Goal: Information Seeking & Learning: Learn about a topic

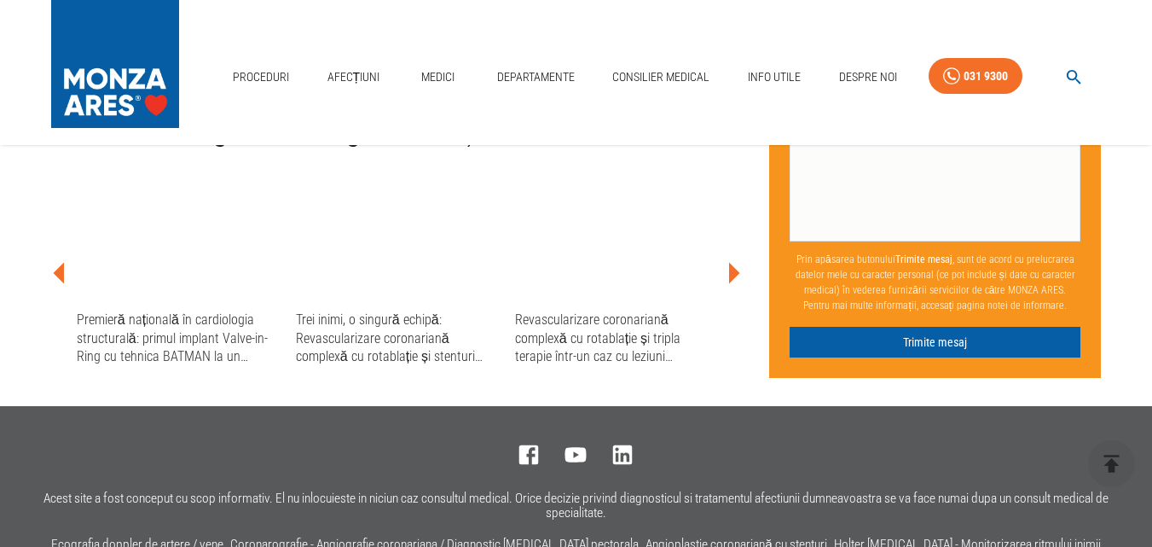
scroll to position [2559, 0]
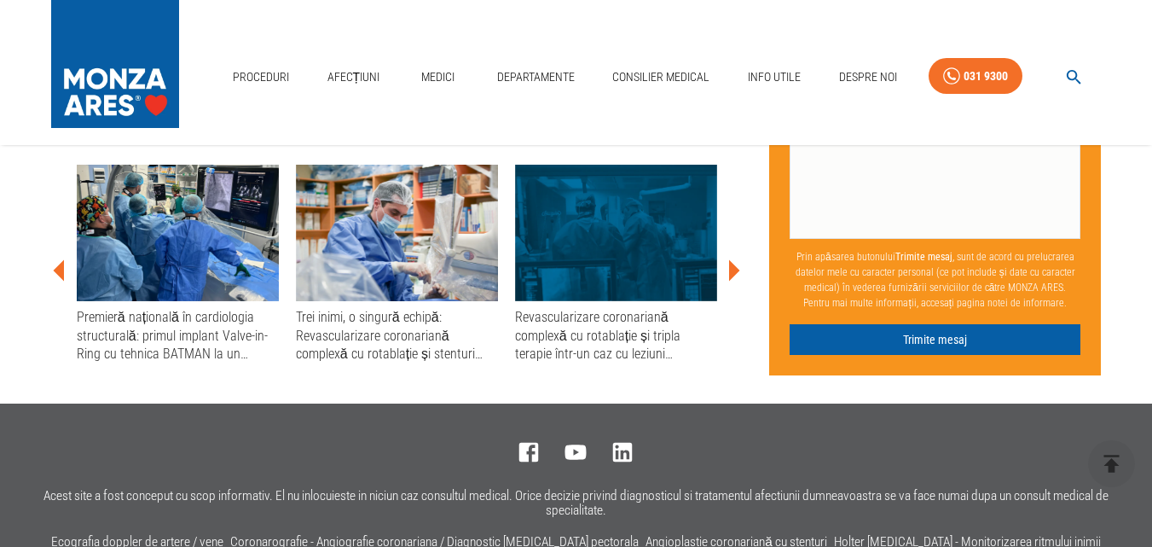
click at [740, 261] on icon at bounding box center [733, 270] width 51 height 51
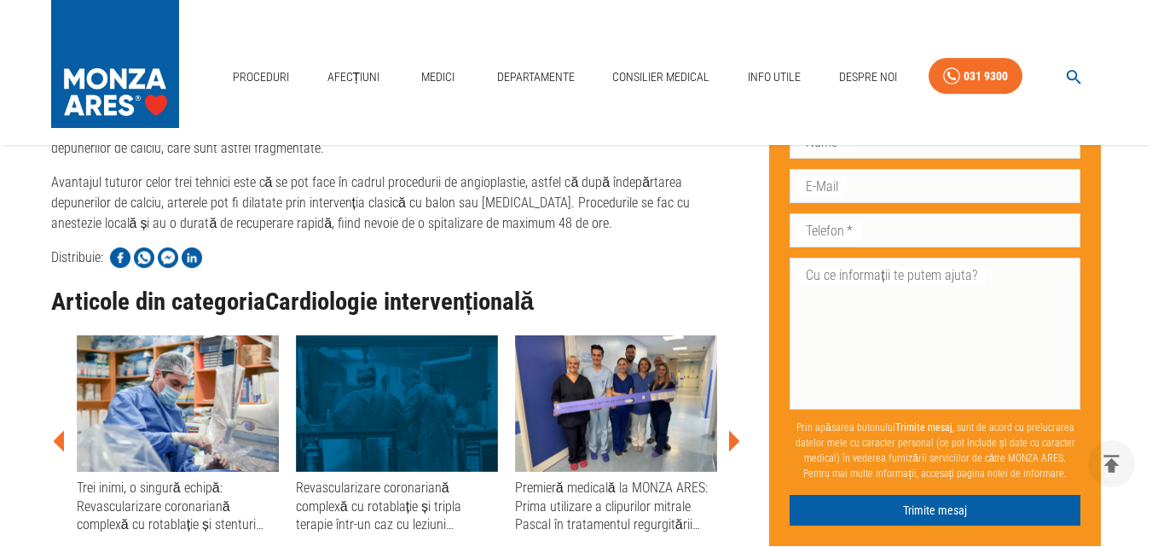
scroll to position [2423, 0]
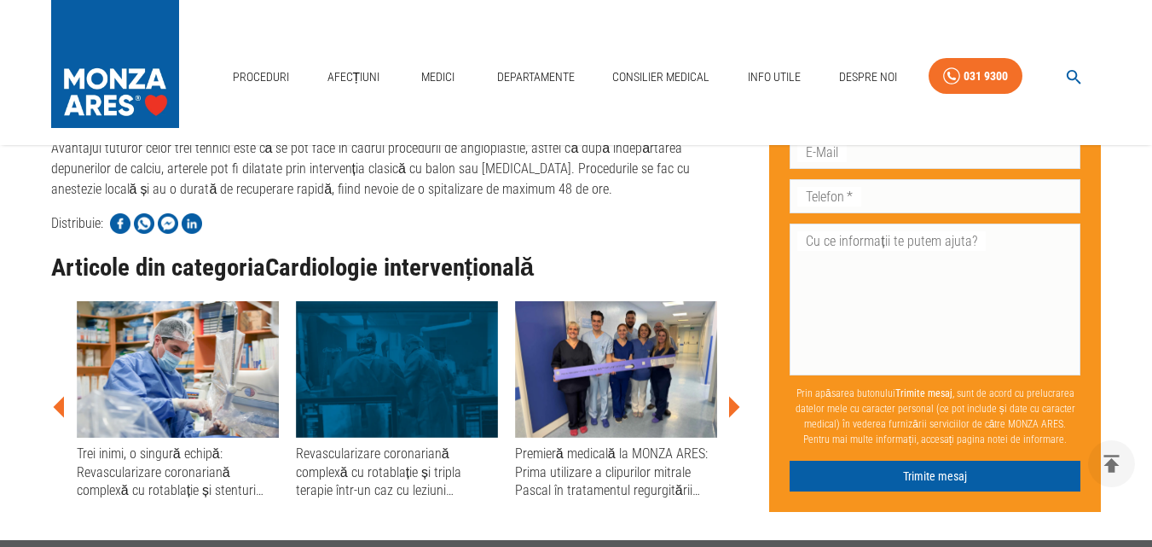
click at [3, 3] on div "Proceduri Afecțiuni Medici Departamente Consilier Medical Info Utile Despre Noi…" at bounding box center [576, 72] width 1152 height 145
drag, startPoint x: 526, startPoint y: 80, endPoint x: 673, endPoint y: 9, distance: 162.9
click at [526, 80] on link "Departamente" at bounding box center [535, 77] width 91 height 35
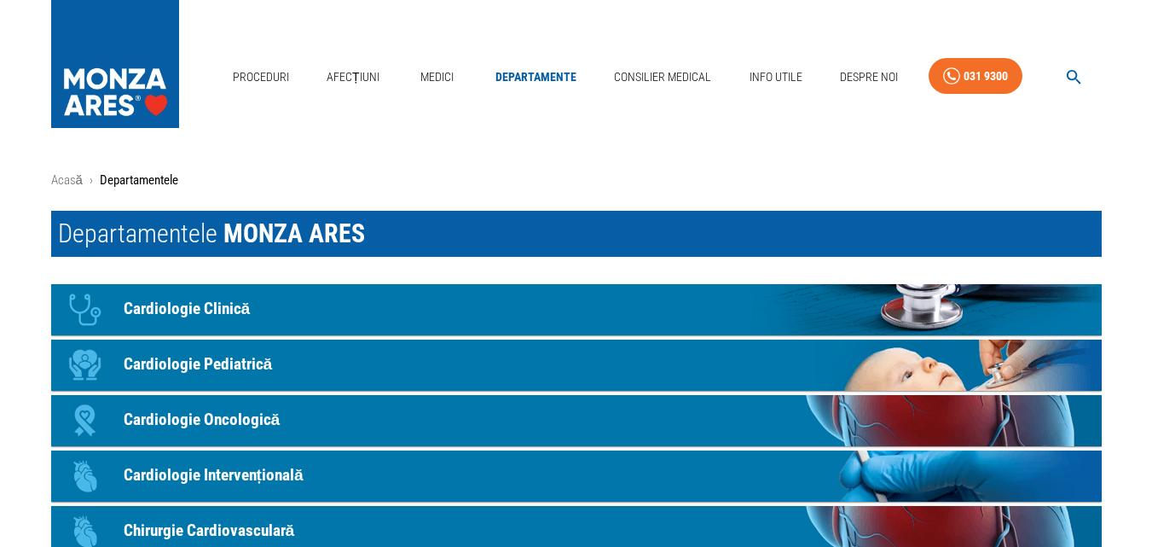
scroll to position [2423, 0]
